Goal: Find contact information: Find contact information

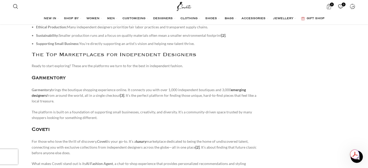
scroll to position [184, 0]
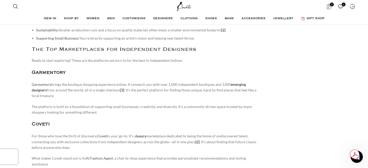
click at [45, 126] on h3 "Coveti" at bounding box center [145, 124] width 227 height 8
click at [44, 125] on link "Coveti" at bounding box center [41, 124] width 18 height 4
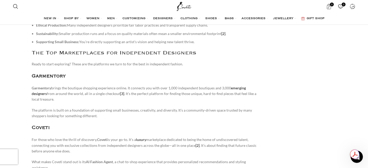
scroll to position [178, 0]
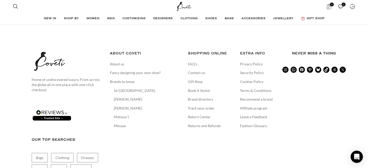
scroll to position [1165, 0]
click at [202, 71] on link "Contact us" at bounding box center [197, 73] width 18 height 5
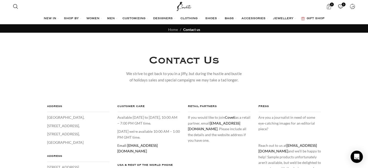
scroll to position [4, 0]
